Goal: Transaction & Acquisition: Purchase product/service

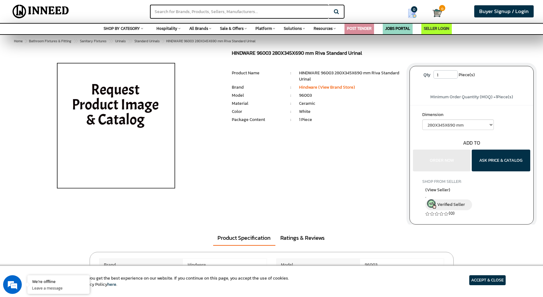
click at [61, 104] on img at bounding box center [115, 128] width 145 height 156
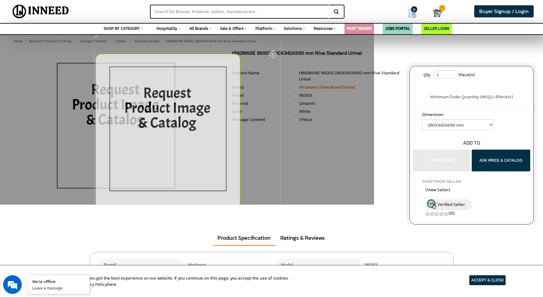
click at [87, 110] on div at bounding box center [187, 102] width 374 height 205
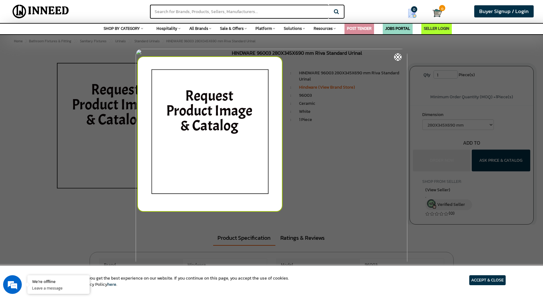
click at [437, 48] on div at bounding box center [271, 148] width 543 height 297
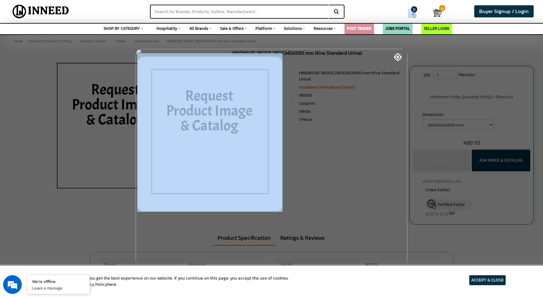
click at [437, 48] on div at bounding box center [271, 148] width 543 height 297
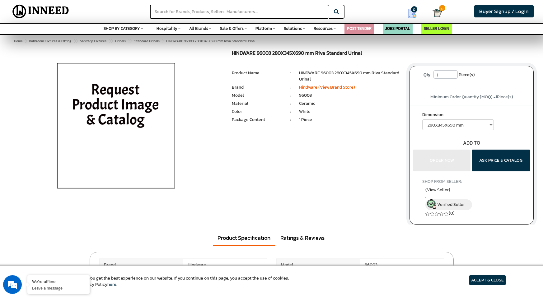
click at [130, 138] on img at bounding box center [115, 128] width 145 height 156
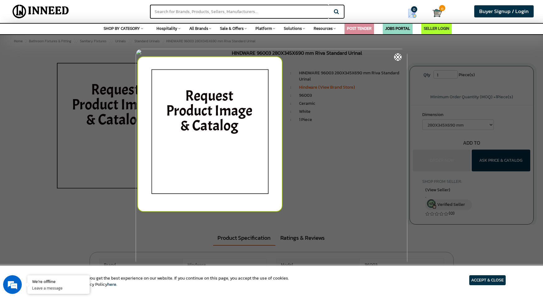
click at [28, 101] on div at bounding box center [271, 148] width 543 height 297
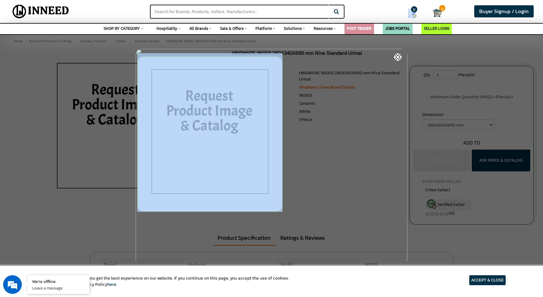
click at [28, 101] on div at bounding box center [271, 148] width 543 height 297
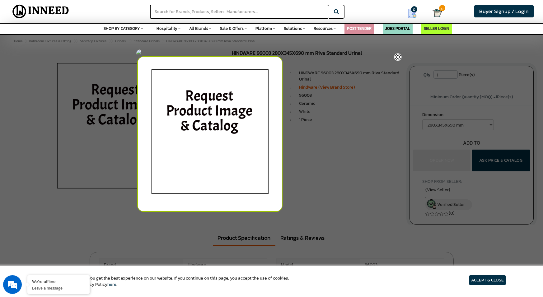
click at [28, 101] on div at bounding box center [271, 148] width 543 height 297
click at [29, 101] on div at bounding box center [271, 148] width 543 height 297
click at [30, 101] on div at bounding box center [271, 148] width 543 height 297
click at [532, 242] on div at bounding box center [271, 148] width 543 height 297
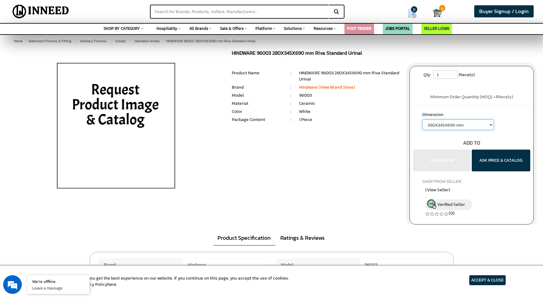
click at [451, 123] on select "280X345X690 mm" at bounding box center [458, 125] width 72 height 11
click at [437, 123] on select "280X345X690 mm" at bounding box center [458, 125] width 72 height 11
